Goal: Transaction & Acquisition: Purchase product/service

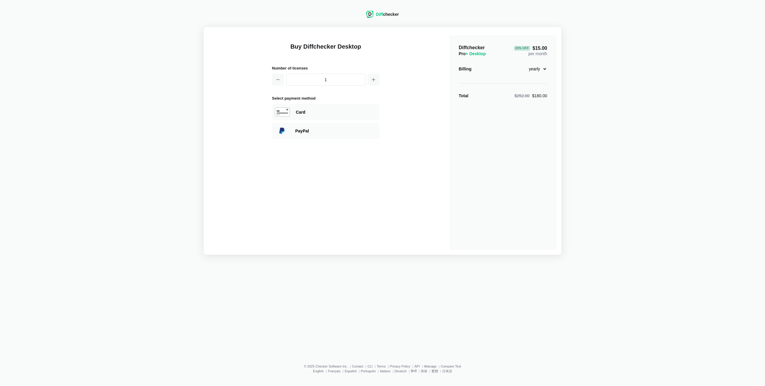
click at [538, 69] on select "monthly yearly" at bounding box center [534, 69] width 26 height 10
click at [521, 64] on select "monthly yearly" at bounding box center [534, 69] width 26 height 10
click at [535, 69] on select "monthly yearly" at bounding box center [534, 69] width 26 height 10
select select "desktop-yearly-180"
click at [521, 64] on select "monthly yearly" at bounding box center [534, 69] width 26 height 10
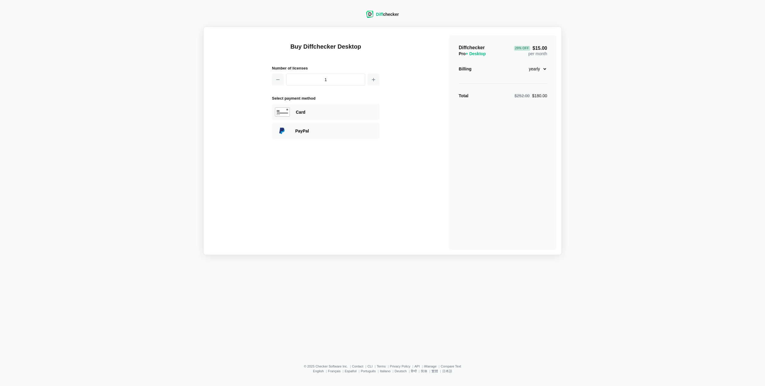
click at [417, 89] on div "Buy Diffchecker Desktop Number of licenses 1 Select payment method Visa MasterC…" at bounding box center [382, 141] width 348 height 219
click at [374, 80] on icon "button" at bounding box center [373, 79] width 5 height 5
click at [278, 79] on icon "button" at bounding box center [277, 79] width 5 height 5
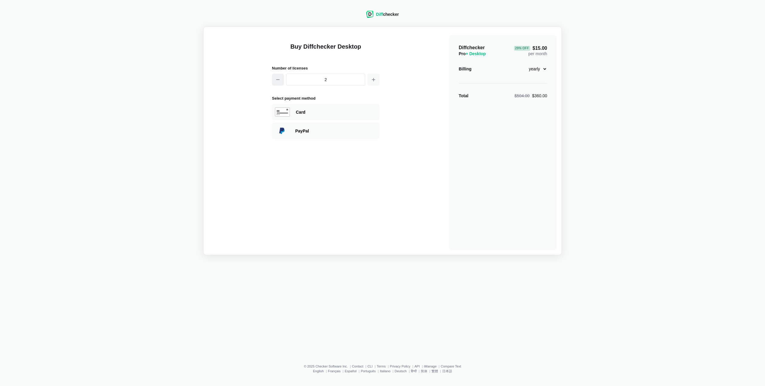
type input "1"
